Goal: Answer question/provide support: Share knowledge or assist other users

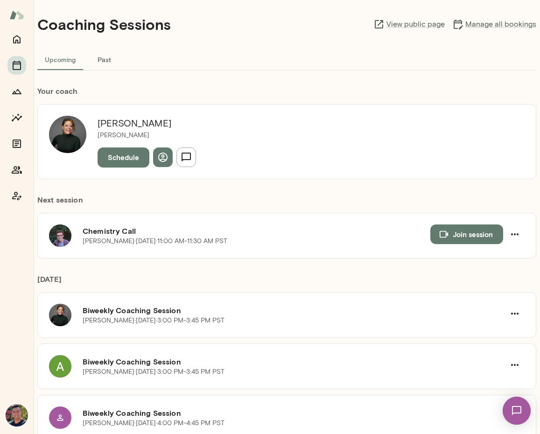
scroll to position [18, 0]
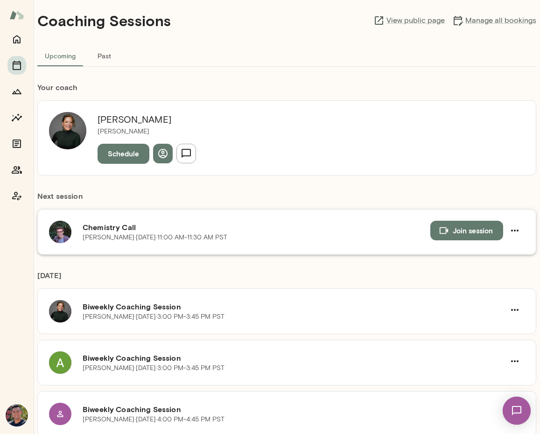
click at [102, 227] on h6 "Chemistry Call" at bounding box center [257, 227] width 348 height 11
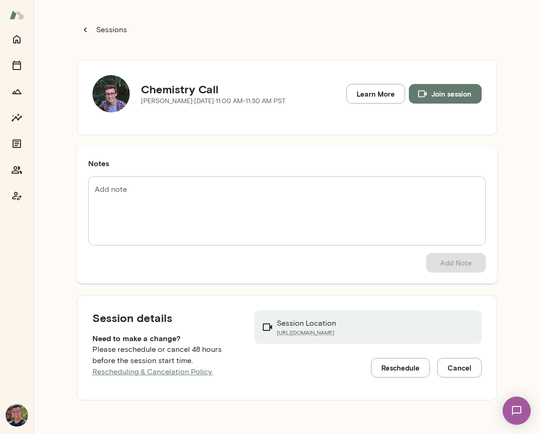
click at [509, 409] on img at bounding box center [516, 410] width 38 height 38
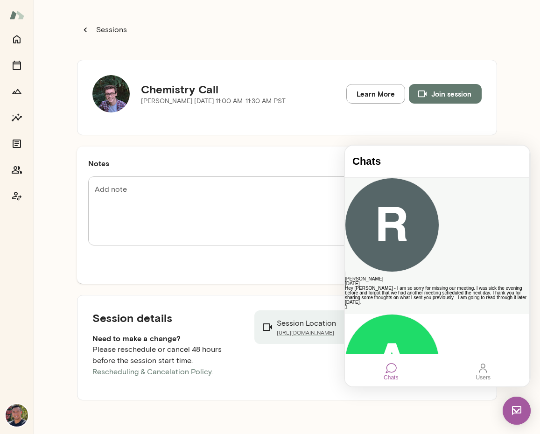
click at [416, 286] on div "Hey [PERSON_NAME] - I am so sorry for missing our meeting. I was sick the eveni…" at bounding box center [437, 295] width 184 height 19
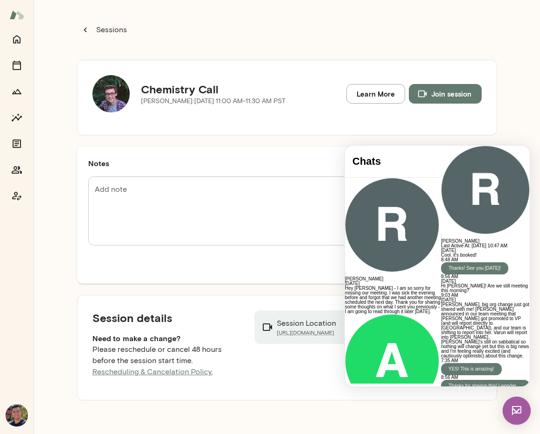
scroll to position [3845, 0]
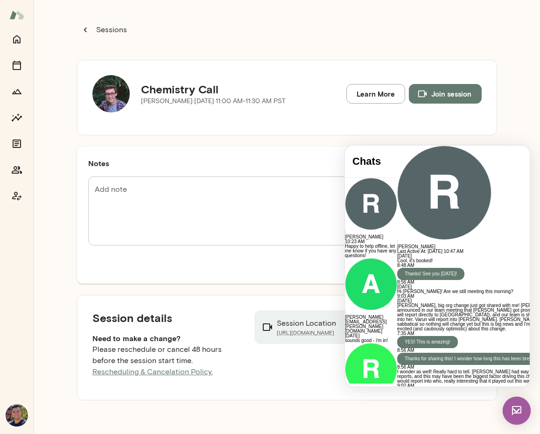
click at [499, 117] on div "Sessions Chemistry Call [PERSON_NAME][DATE] · 11:00 AM-11:30 AM PST Learn More …" at bounding box center [287, 217] width 506 height 434
click at [252, 180] on div "* Add note" at bounding box center [287, 210] width 398 height 69
click at [197, 101] on p "[PERSON_NAME] · [DATE] · 11:00 AM-11:30 AM PST" at bounding box center [213, 101] width 145 height 9
click at [95, 29] on p "Sessions" at bounding box center [110, 29] width 33 height 11
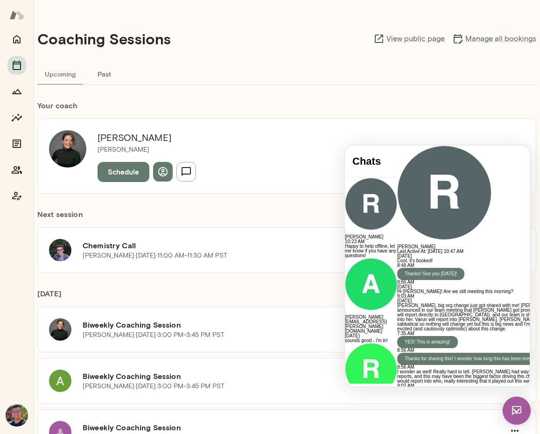
drag, startPoint x: 95, startPoint y: 29, endPoint x: 350, endPoint y: 106, distance: 266.3
click at [350, 106] on h6 "Your coach" at bounding box center [286, 105] width 499 height 11
click at [513, 409] on img at bounding box center [516, 411] width 28 height 28
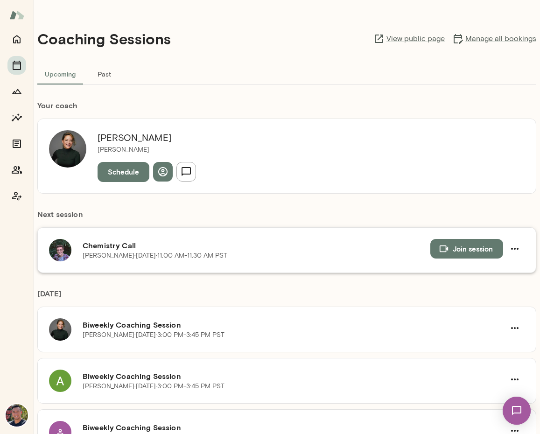
click at [114, 250] on h6 "Chemistry Call" at bounding box center [257, 245] width 348 height 11
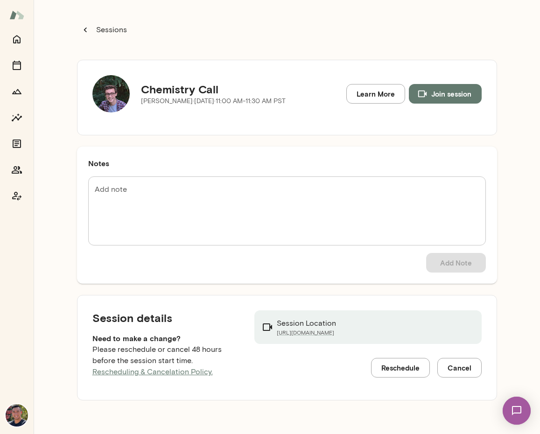
click at [397, 176] on div "* Add note" at bounding box center [287, 210] width 398 height 69
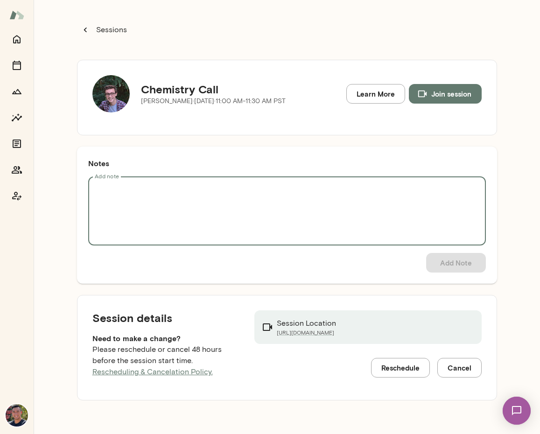
click at [206, 82] on h5 "Chemistry Call" at bounding box center [213, 89] width 145 height 15
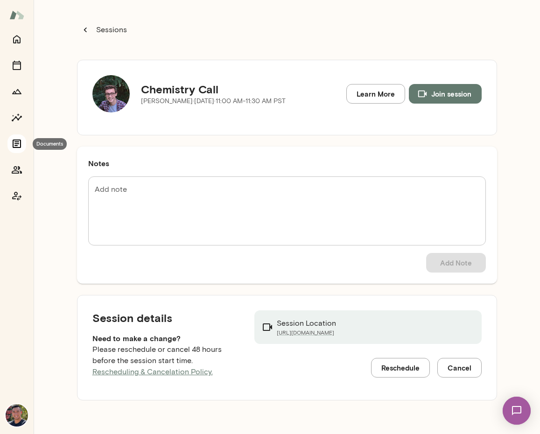
click at [13, 149] on icon "Documents" at bounding box center [16, 143] width 11 height 11
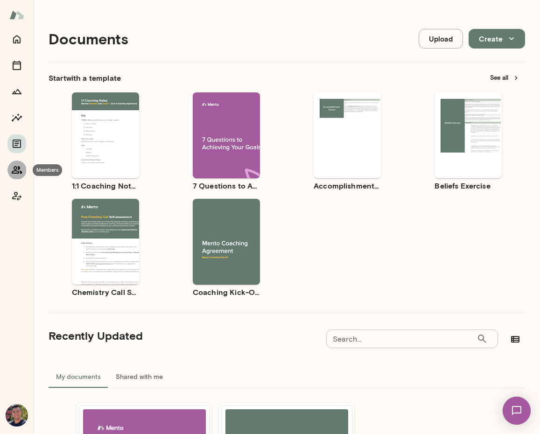
click at [17, 169] on icon "Members" at bounding box center [17, 169] width 10 height 7
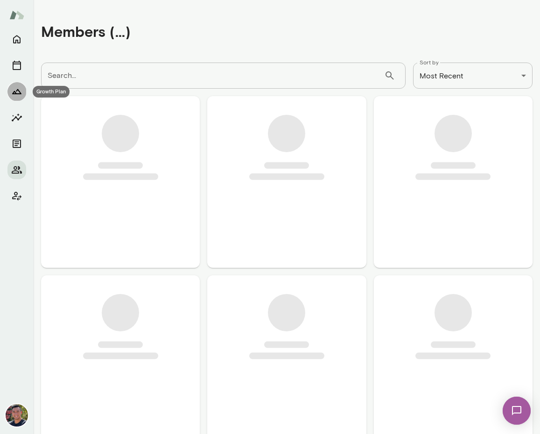
click at [16, 96] on icon "Growth Plan" at bounding box center [16, 91] width 11 height 11
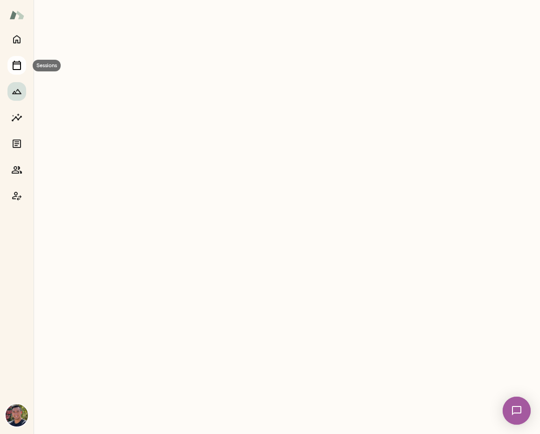
click at [18, 68] on icon "Sessions" at bounding box center [16, 65] width 11 height 11
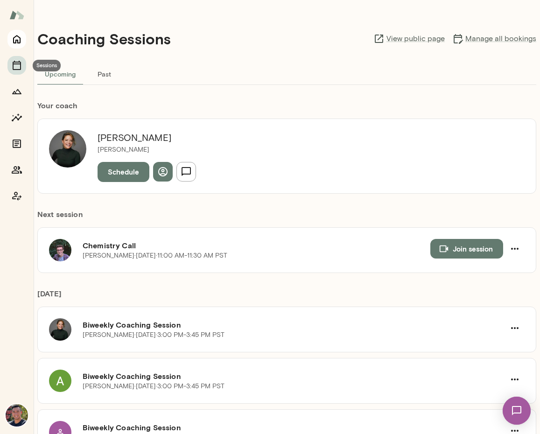
click at [17, 42] on icon "Home" at bounding box center [16, 39] width 7 height 8
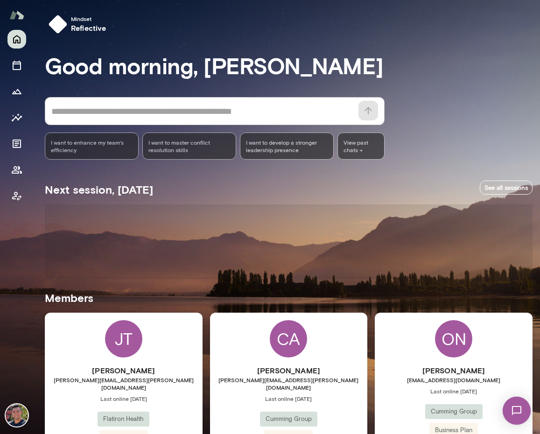
click at [17, 43] on icon "Home" at bounding box center [16, 39] width 7 height 8
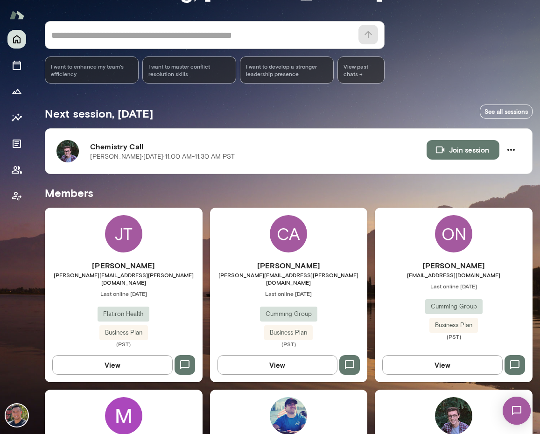
scroll to position [66, 0]
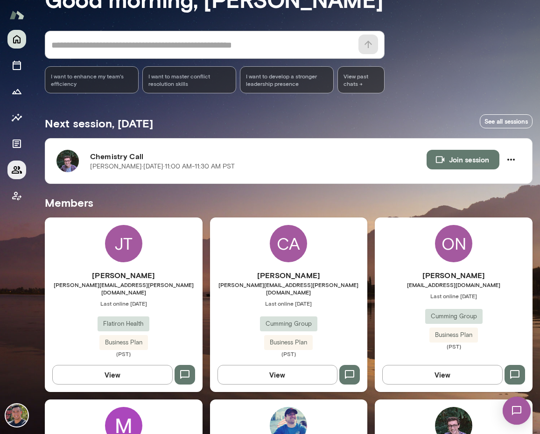
click at [16, 170] on icon "Members" at bounding box center [16, 169] width 11 height 11
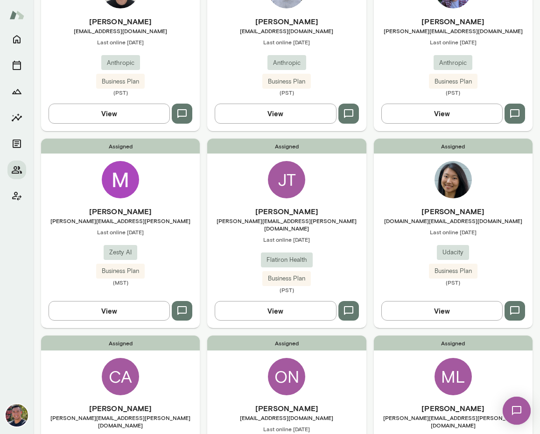
scroll to position [154, 0]
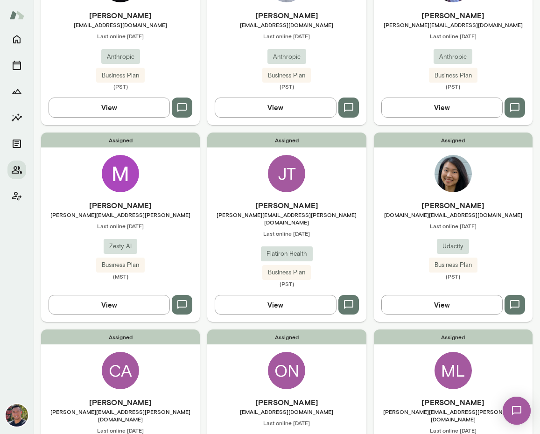
click at [437, 124] on div "Assigned [PERSON_NAME] [PERSON_NAME][EMAIL_ADDRESS][DOMAIN_NAME] Last online [D…" at bounding box center [453, 34] width 159 height 182
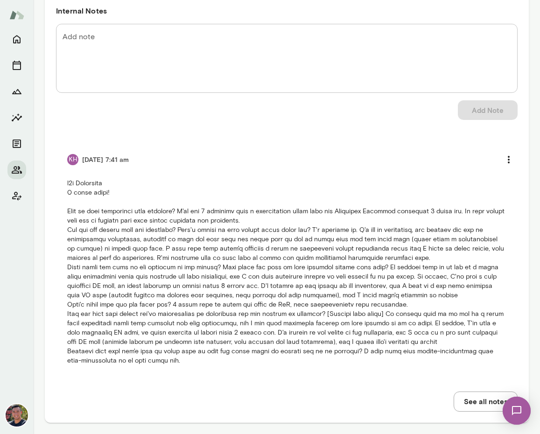
scroll to position [748, 0]
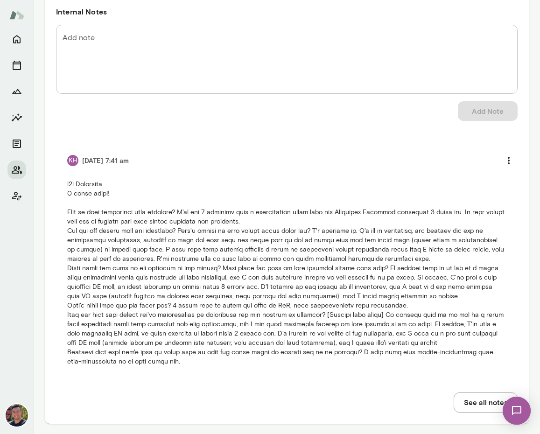
click at [205, 366] on li "KH [DATE] 7:41 am" at bounding box center [286, 259] width 461 height 238
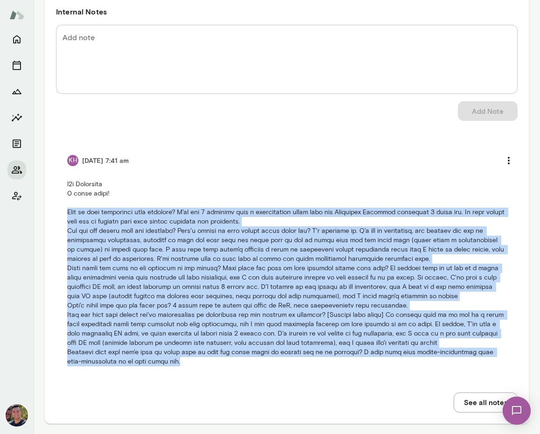
drag, startPoint x: 249, startPoint y: 367, endPoint x: 60, endPoint y: 211, distance: 244.3
click at [60, 211] on li "KH [DATE] 7:41 am" at bounding box center [286, 259] width 461 height 238
copy p "What is your experience with coaching? I've had 4 sessions with a productivity …"
